Goal: Task Accomplishment & Management: Use online tool/utility

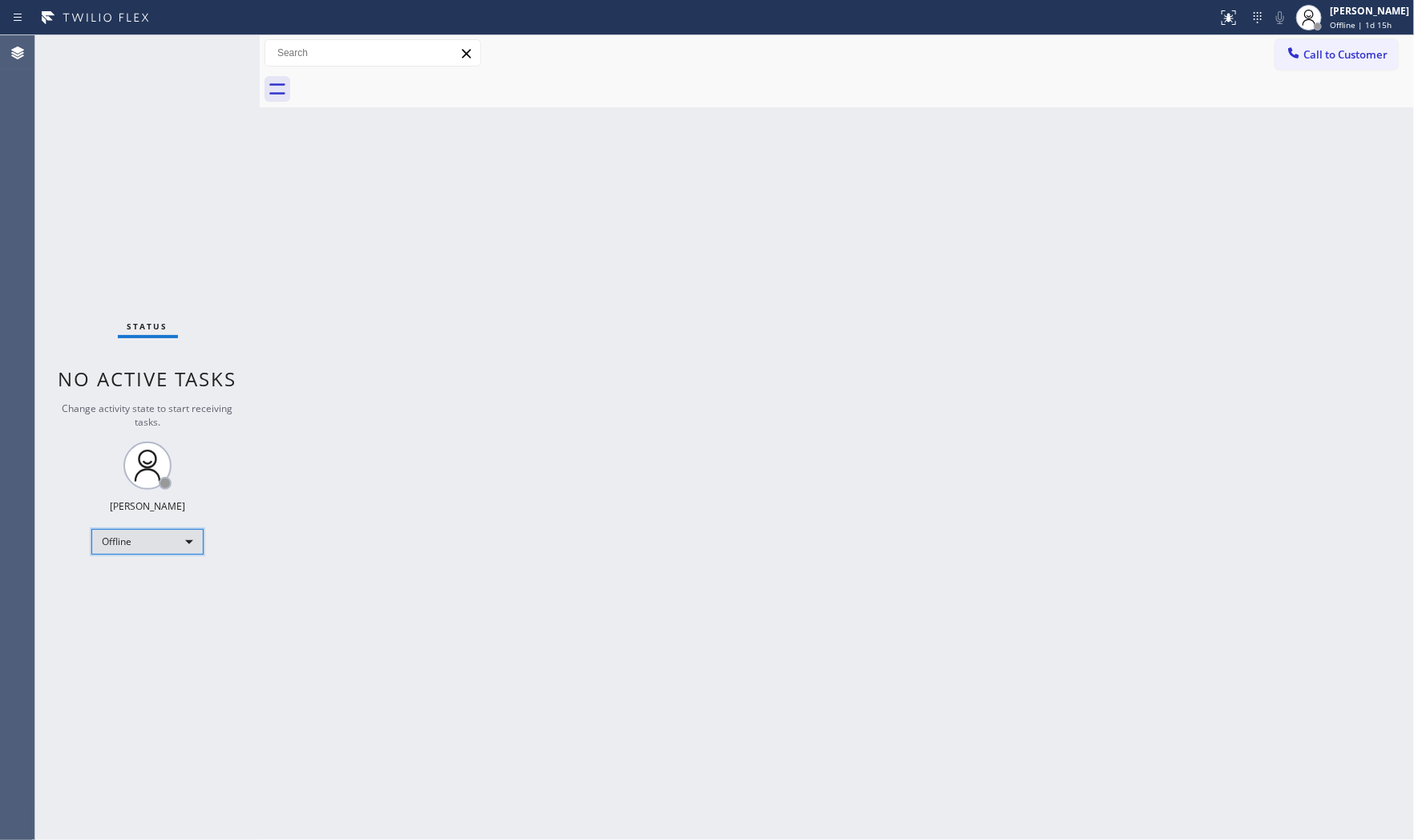
click at [174, 539] on div "Offline" at bounding box center [148, 542] width 113 height 26
click at [129, 582] on li "Available" at bounding box center [147, 584] width 109 height 19
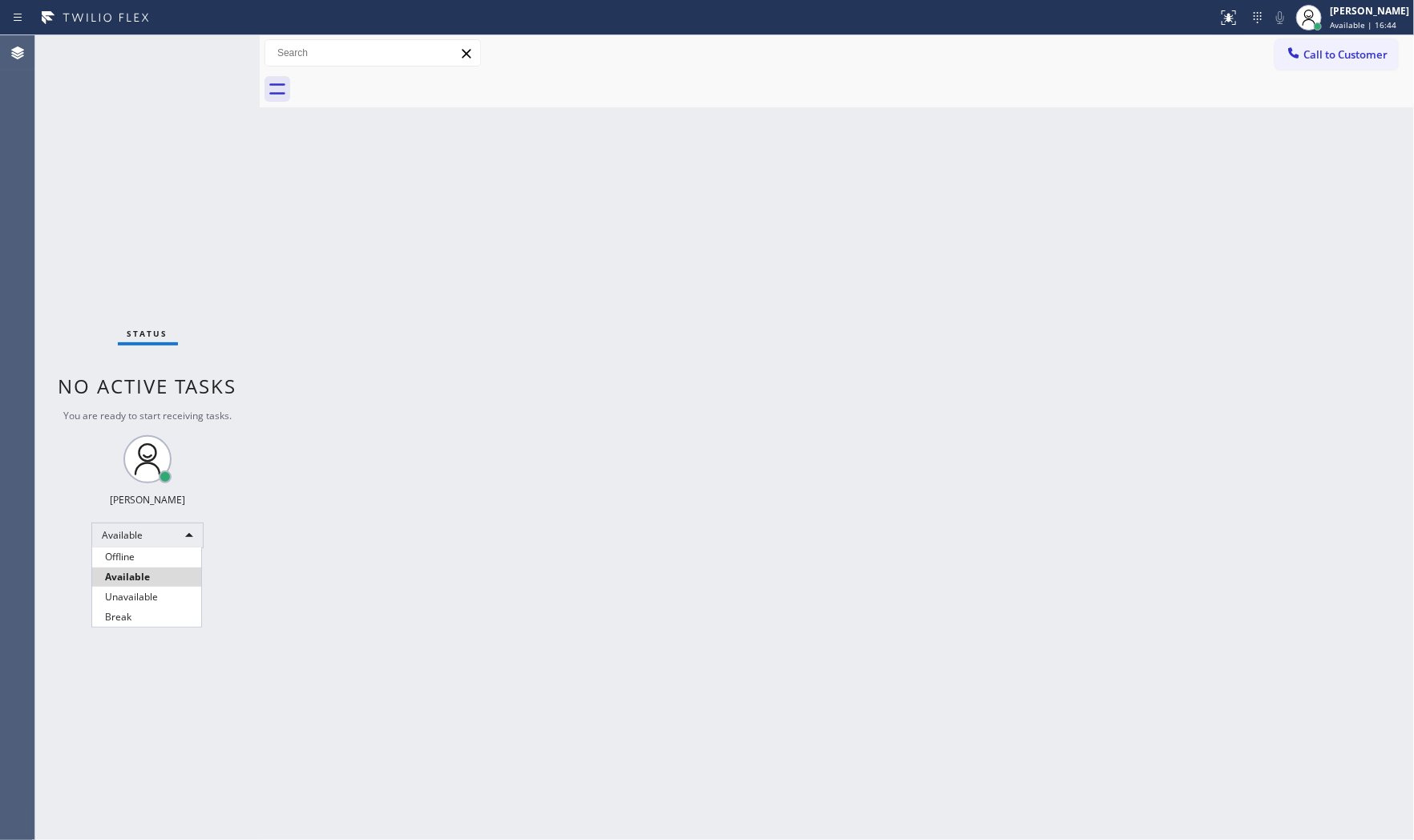
click at [1305, 338] on div at bounding box center [707, 420] width 1414 height 840
click at [1374, 501] on div "Back to Dashboard Change Sender ID Customers Technicians Select a contact Outbo…" at bounding box center [837, 437] width 1154 height 805
click at [1239, 286] on div "Back to Dashboard Change Sender ID Customers Technicians Select a contact Outbo…" at bounding box center [837, 437] width 1154 height 805
